Goal: Task Accomplishment & Management: Use online tool/utility

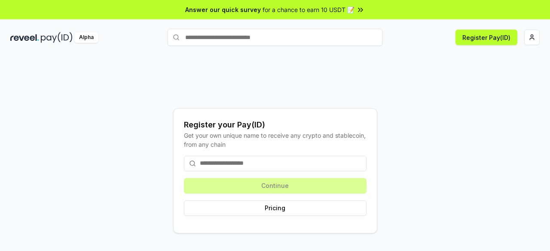
click at [296, 167] on input at bounding box center [275, 163] width 183 height 15
click at [535, 34] on html "Answer our quick survey for a chance to earn 10 USDT 📝 Alpha Register Pay(ID) R…" at bounding box center [275, 125] width 550 height 251
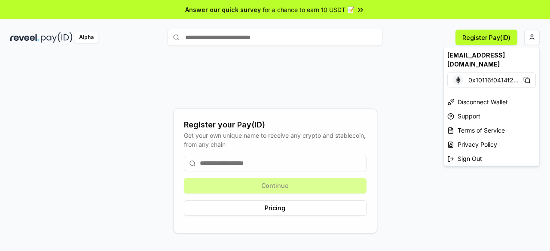
click at [247, 66] on html "Answer our quick survey for a chance to earn 10 USDT 📝 Alpha Register Pay(ID) R…" at bounding box center [275, 125] width 550 height 251
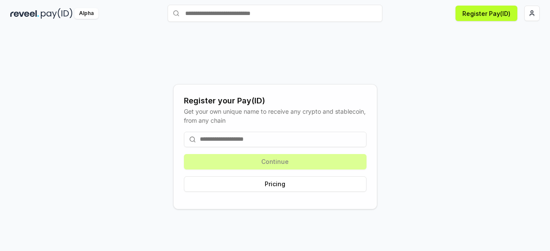
scroll to position [24, 0]
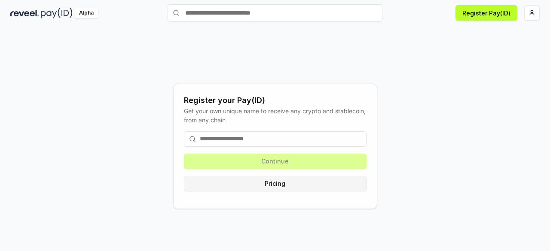
click at [289, 184] on button "Pricing" at bounding box center [275, 183] width 183 height 15
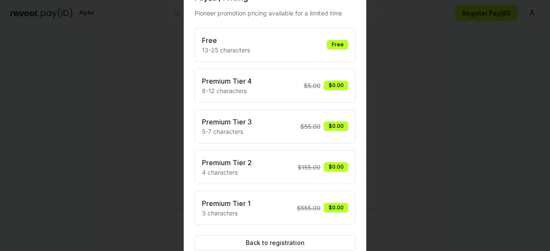
click at [436, 107] on div at bounding box center [275, 125] width 550 height 251
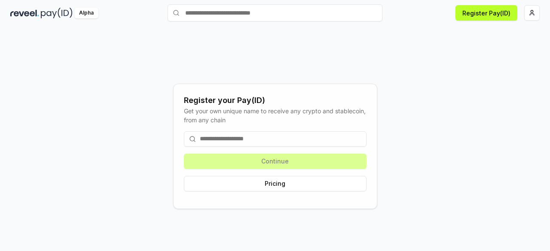
scroll to position [0, 0]
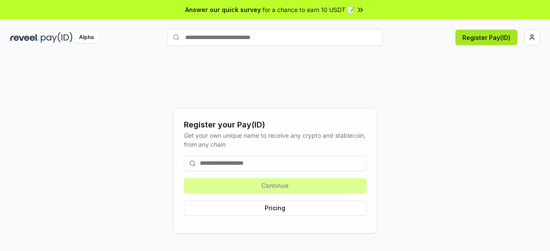
click at [486, 38] on button "Register Pay(ID)" at bounding box center [486, 37] width 62 height 15
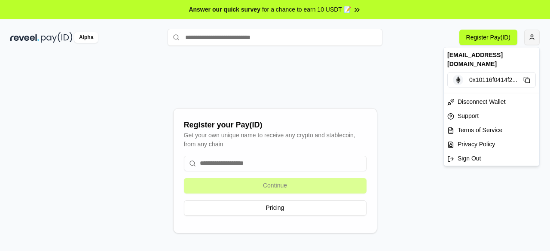
click at [530, 41] on html "Answer our quick survey for a chance to earn 10 USDT 📝 Alpha Register Pay(ID) R…" at bounding box center [275, 125] width 550 height 251
click at [482, 76] on span "0x10116f0414f2 ..." at bounding box center [493, 80] width 48 height 9
click at [231, 159] on html "Answer our quick survey for a chance to earn 10 USDT 📝 Alpha Register Pay(ID) R…" at bounding box center [275, 125] width 550 height 251
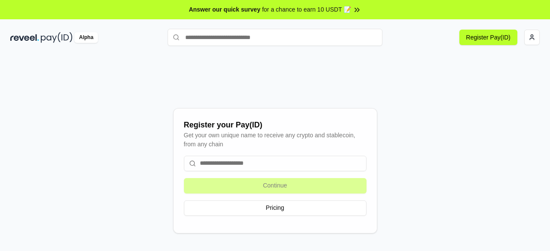
click at [235, 163] on input at bounding box center [275, 163] width 183 height 15
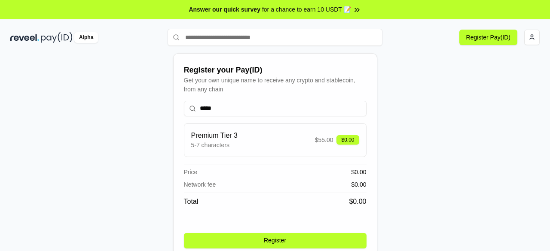
type input "*****"
click at [285, 244] on button "Register" at bounding box center [275, 240] width 183 height 15
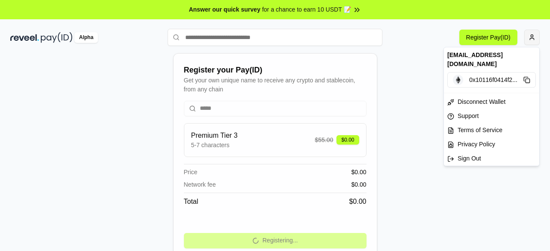
click at [526, 36] on html "Answer our quick survey for a chance to earn 10 USDT 📝 Alpha Register Pay(ID) R…" at bounding box center [275, 125] width 550 height 251
click at [472, 153] on div "Sign Out" at bounding box center [491, 159] width 95 height 14
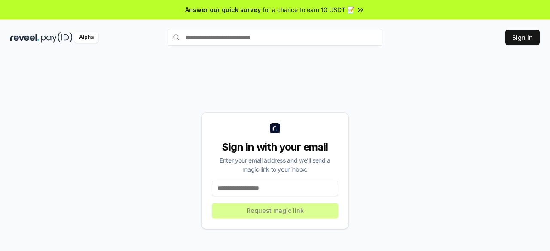
click at [322, 190] on input at bounding box center [275, 188] width 126 height 15
paste input "**********"
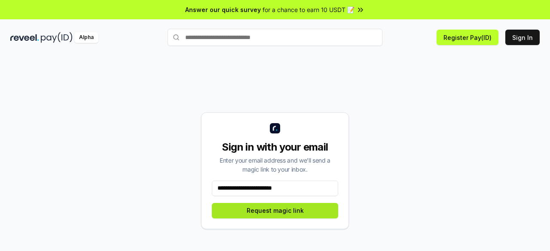
type input "**********"
click at [282, 207] on button "Request magic link" at bounding box center [275, 210] width 126 height 15
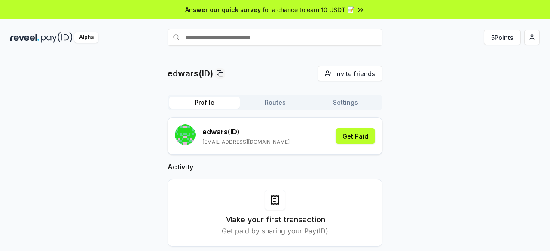
click at [515, 73] on div "edwars(ID) Invite friends Invite Profile Routes Settings edwars (ID) [EMAIL_ADD…" at bounding box center [274, 163] width 529 height 195
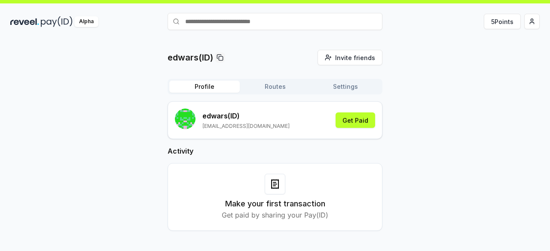
scroll to position [24, 0]
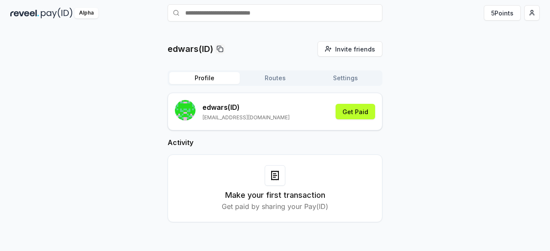
click at [260, 74] on button "Routes" at bounding box center [275, 78] width 70 height 12
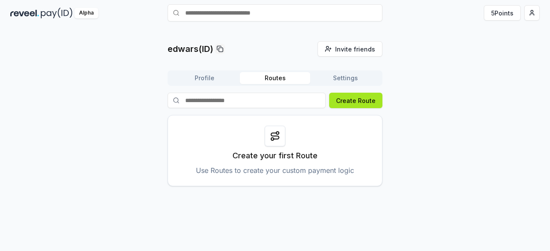
click at [369, 100] on button "Create Route" at bounding box center [355, 100] width 53 height 15
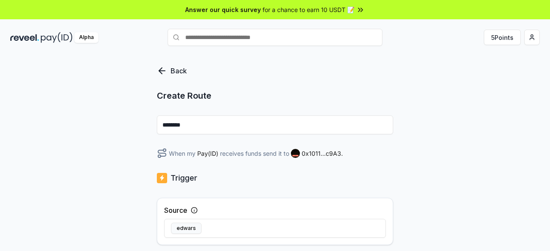
click at [265, 129] on input "********" at bounding box center [275, 125] width 236 height 19
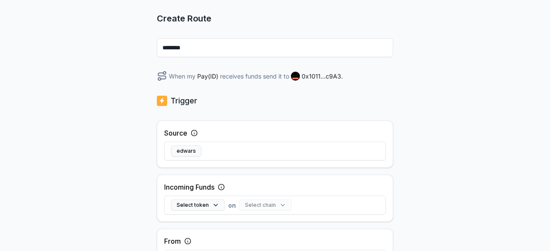
scroll to position [86, 0]
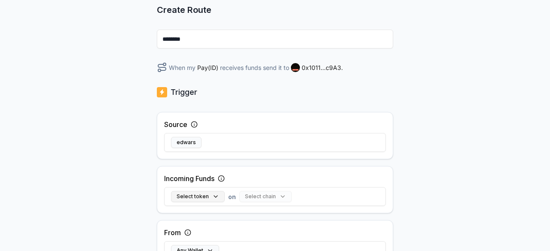
click at [204, 198] on button "Select token" at bounding box center [198, 196] width 54 height 11
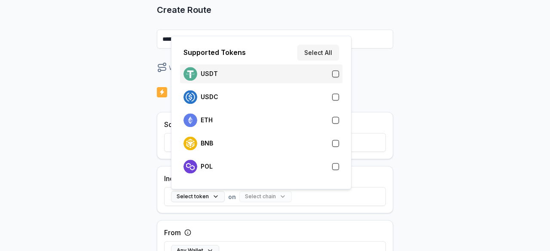
click at [252, 78] on div "USDT" at bounding box center [261, 74] width 156 height 14
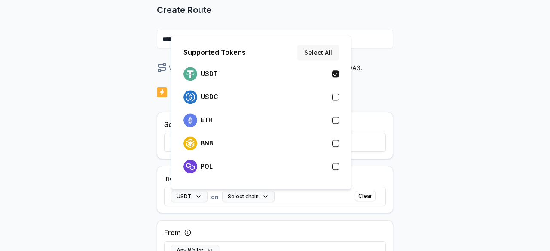
click at [310, 55] on button "Select All" at bounding box center [318, 52] width 42 height 15
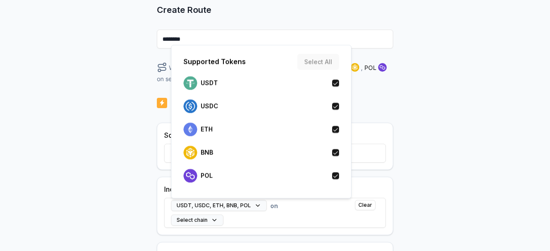
click at [404, 114] on div "Back Create Route ******** When my Pay(ID) receives USDT , USDC , ETH , BNB , P…" at bounding box center [275, 76] width 550 height 227
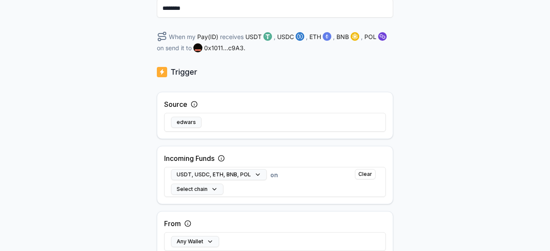
scroll to position [129, 0]
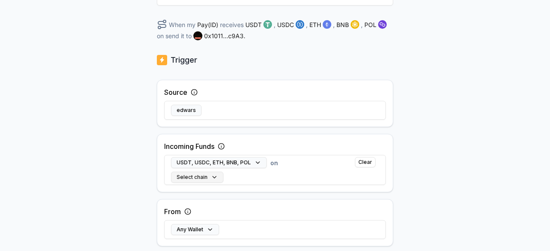
click at [207, 179] on button "Select chain" at bounding box center [197, 177] width 52 height 11
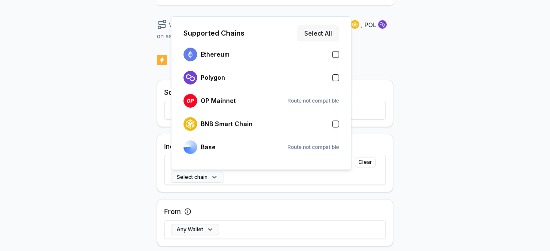
click at [326, 28] on button "Select All" at bounding box center [318, 32] width 42 height 15
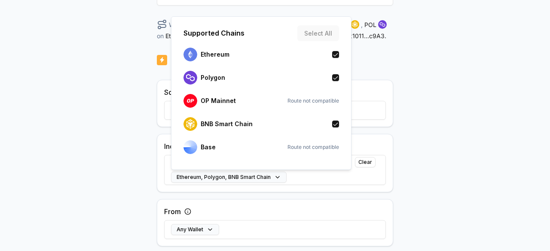
click at [414, 102] on div "Back Create Route ******** When my Pay(ID) receives USDT , USDC , ETH , BNB , P…" at bounding box center [275, 33] width 550 height 227
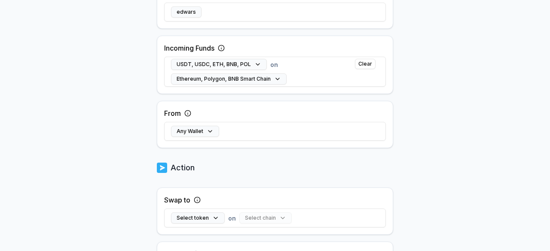
scroll to position [258, 0]
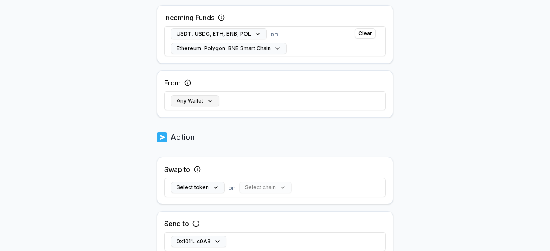
click at [196, 101] on button "Any Wallet" at bounding box center [195, 100] width 48 height 11
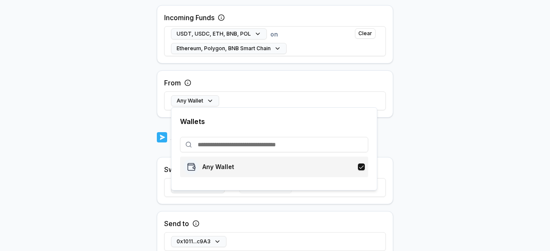
click at [220, 166] on p "Any Wallet" at bounding box center [218, 167] width 32 height 7
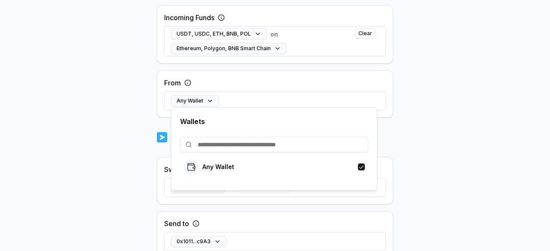
click at [247, 146] on input at bounding box center [274, 144] width 188 height 15
paste input "**********"
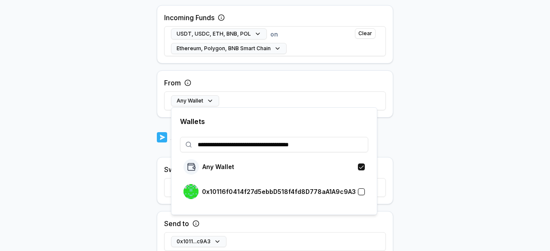
type input "**********"
click at [289, 183] on div "0x10116f0414f27d5ebbD518f4fd8D778aA1A9c9A3" at bounding box center [274, 192] width 188 height 20
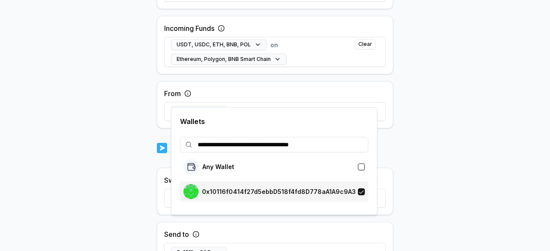
scroll to position [268, 0]
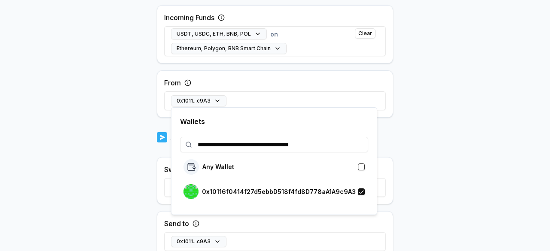
click at [412, 167] on body "**********" at bounding box center [275, 125] width 550 height 251
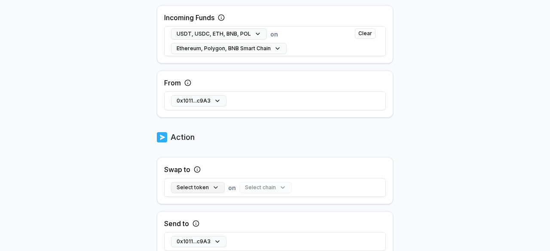
click at [214, 190] on button "Select token" at bounding box center [198, 187] width 54 height 11
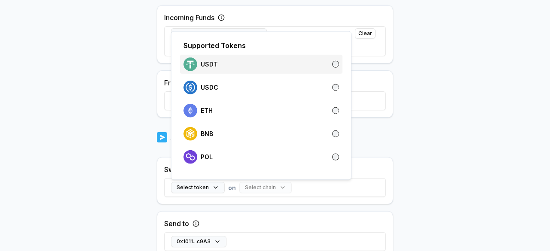
click at [297, 62] on div "USDT" at bounding box center [261, 65] width 156 height 14
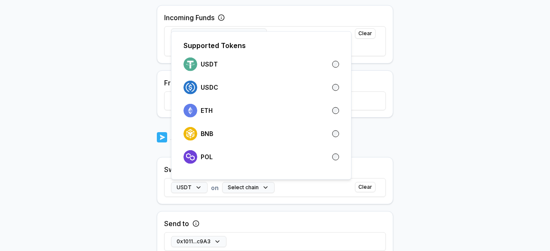
drag, startPoint x: 400, startPoint y: 139, endPoint x: 389, endPoint y: 147, distance: 13.2
click at [400, 139] on body "Answer our quick survey for a chance to earn 10 USDT 📝 Alpha 5 Points Back Crea…" at bounding box center [275, 125] width 550 height 251
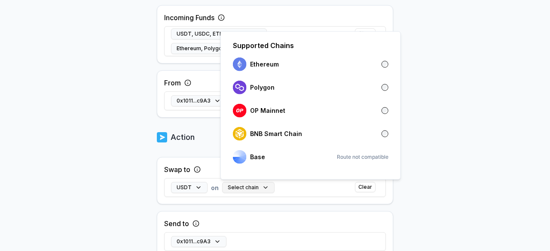
click at [226, 192] on button "Select chain" at bounding box center [248, 187] width 52 height 11
click at [270, 131] on p "BNB Smart Chain" at bounding box center [276, 134] width 52 height 7
click at [467, 181] on body "Answer our quick survey for a chance to earn 10 USDT 📝 Alpha 5 Points Back Crea…" at bounding box center [275, 125] width 550 height 251
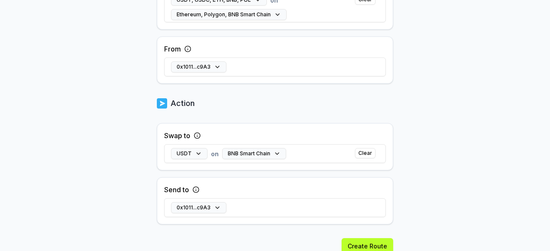
scroll to position [333, 0]
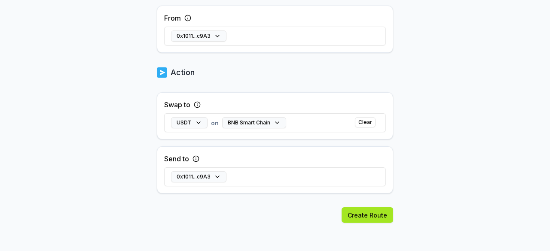
click at [383, 210] on button "Create Route" at bounding box center [368, 214] width 52 height 15
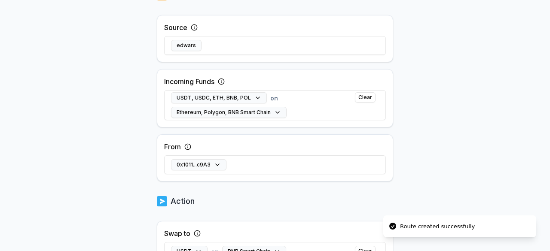
scroll to position [156, 0]
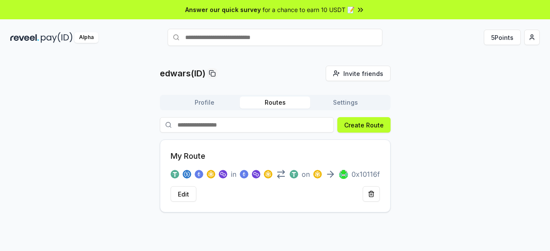
click at [210, 111] on div "Profile Routes Settings Create Route My Route in on 0x10116f Edit" at bounding box center [275, 154] width 231 height 118
click at [218, 100] on button "Profile" at bounding box center [204, 103] width 70 height 12
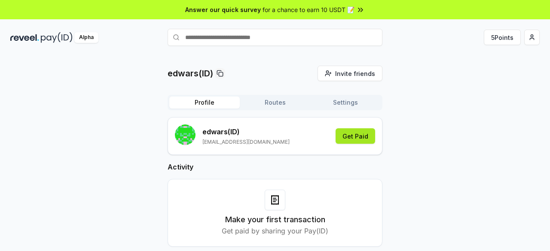
click at [366, 133] on button "Get Paid" at bounding box center [355, 135] width 40 height 15
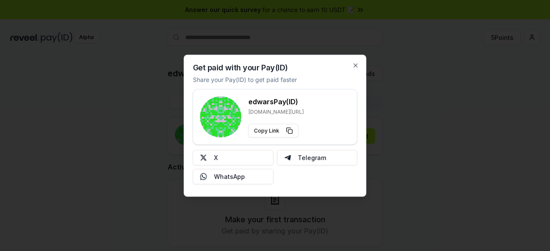
click at [407, 139] on div at bounding box center [275, 125] width 550 height 251
